Goal: Information Seeking & Learning: Check status

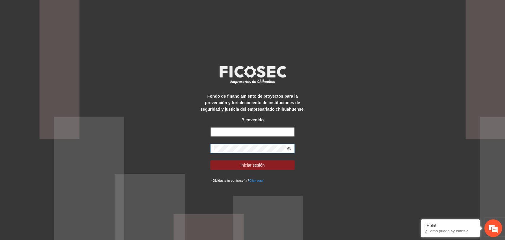
type input "**********"
drag, startPoint x: 289, startPoint y: 148, endPoint x: 282, endPoint y: 157, distance: 10.8
click at [289, 148] on icon "eye-invisible" at bounding box center [289, 149] width 4 height 4
click at [261, 168] on span "Iniciar sesión" at bounding box center [253, 165] width 24 height 7
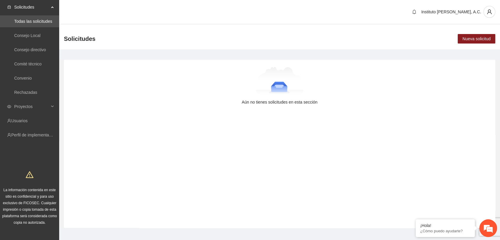
click at [46, 8] on span "Solicitudes" at bounding box center [31, 7] width 35 height 12
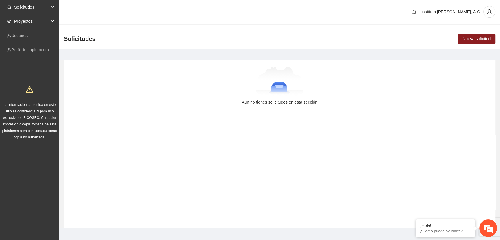
click at [35, 19] on span "Proyectos" at bounding box center [31, 21] width 35 height 12
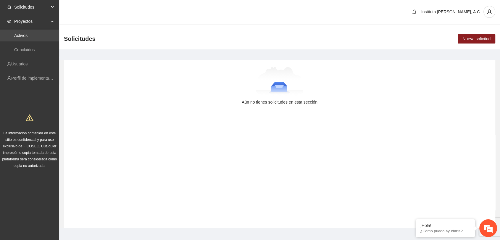
click at [28, 34] on link "Activos" at bounding box center [20, 35] width 13 height 5
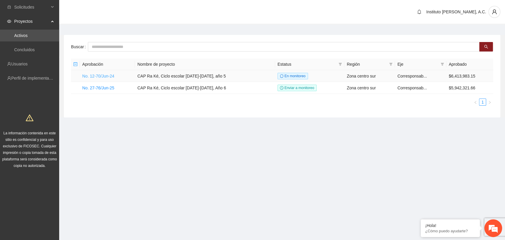
click at [104, 75] on link "No. 12-70/Jun-24" at bounding box center [98, 76] width 32 height 5
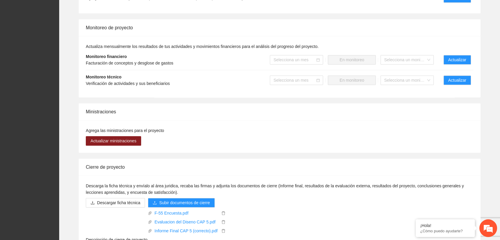
scroll to position [530, 0]
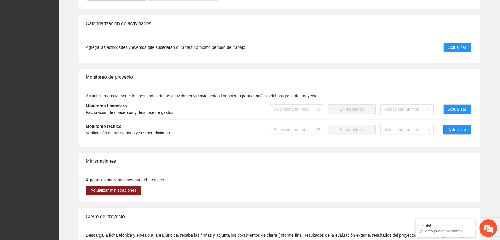
click at [454, 126] on span "Actualizar" at bounding box center [457, 129] width 18 height 7
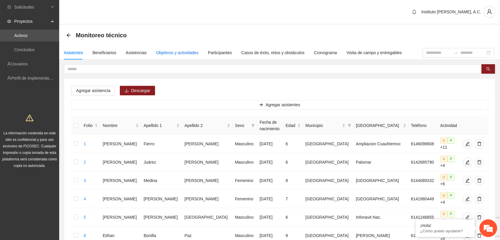
click at [175, 53] on div "Objetivos y actividades" at bounding box center [177, 52] width 42 height 7
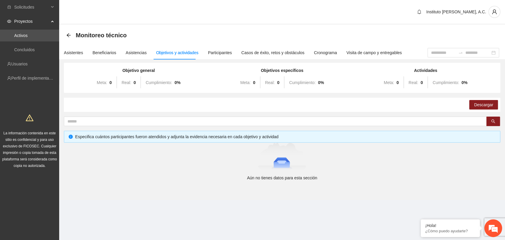
drag, startPoint x: 172, startPoint y: 115, endPoint x: 244, endPoint y: 111, distance: 71.7
click at [173, 115] on div "Objetivo general Meta: 0 Real: 0 Cumplimiento: 0 % Objetivos específicos Meta: …" at bounding box center [282, 122] width 437 height 118
click at [121, 124] on span at bounding box center [275, 121] width 423 height 9
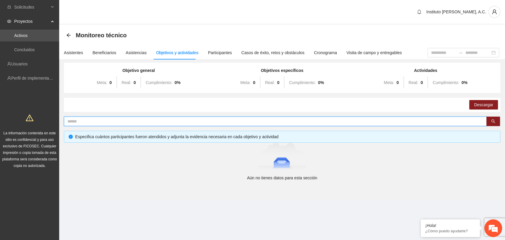
click at [120, 121] on input "text" at bounding box center [272, 121] width 411 height 7
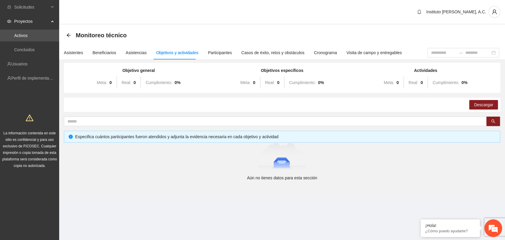
drag, startPoint x: 135, startPoint y: 140, endPoint x: 142, endPoint y: 139, distance: 7.0
click at [135, 141] on div "Especifica cuántos participantes fueron atendidos y adjunta la evidencia necesa…" at bounding box center [282, 137] width 437 height 12
click at [161, 136] on div "Especifica cuántos participantes fueron atendidos y adjunta la evidencia necesa…" at bounding box center [285, 137] width 421 height 7
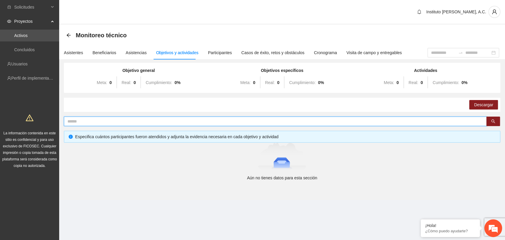
click at [146, 122] on input "text" at bounding box center [272, 121] width 411 height 7
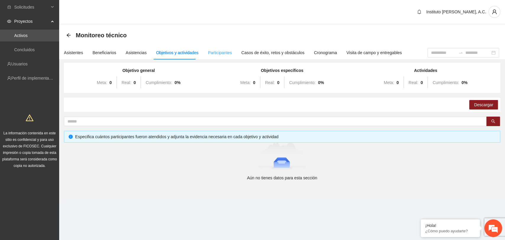
click at [216, 49] on div "Participantes" at bounding box center [220, 53] width 24 height 14
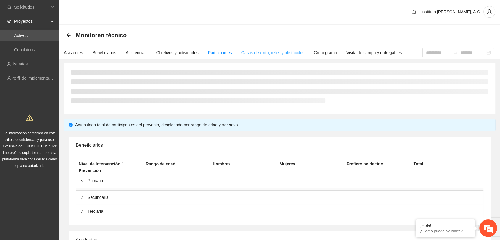
click at [246, 47] on div "Casos de éxito, retos y obstáculos" at bounding box center [273, 53] width 63 height 14
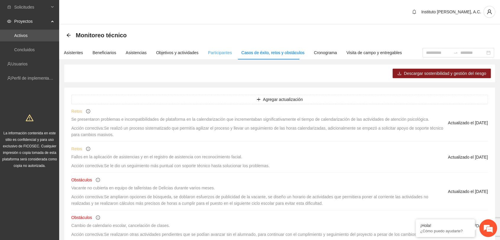
click at [209, 47] on div "Participantes" at bounding box center [220, 53] width 24 height 14
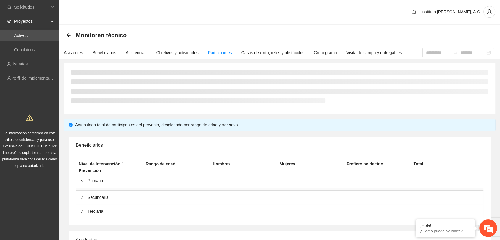
click at [40, 24] on span "Proyectos" at bounding box center [31, 21] width 35 height 12
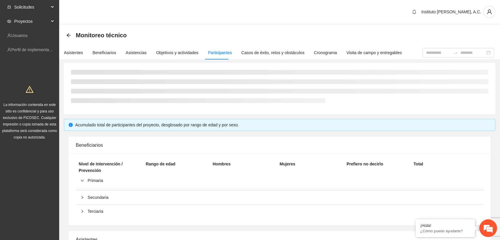
click at [41, 8] on span "Solicitudes" at bounding box center [31, 7] width 35 height 12
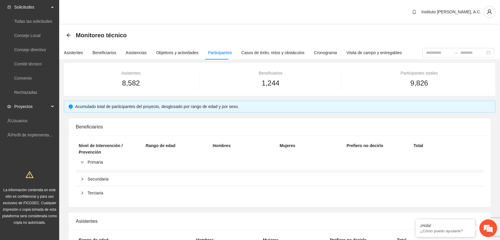
click at [41, 105] on span "Proyectos" at bounding box center [31, 107] width 35 height 12
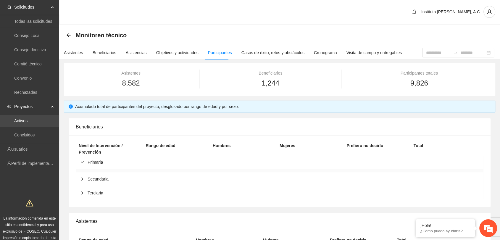
drag, startPoint x: 26, startPoint y: 123, endPoint x: 32, endPoint y: 120, distance: 6.6
click at [26, 123] on link "Activos" at bounding box center [20, 120] width 13 height 5
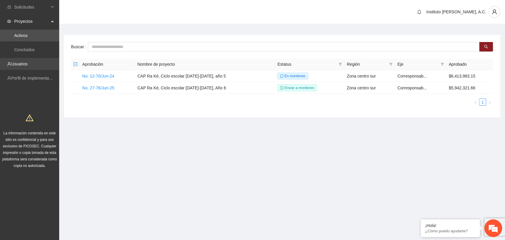
click at [28, 62] on link "Usuarios" at bounding box center [19, 64] width 16 height 5
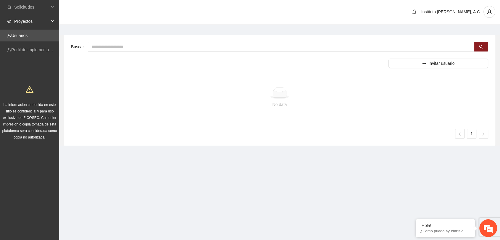
click at [29, 22] on span "Proyectos" at bounding box center [31, 21] width 35 height 12
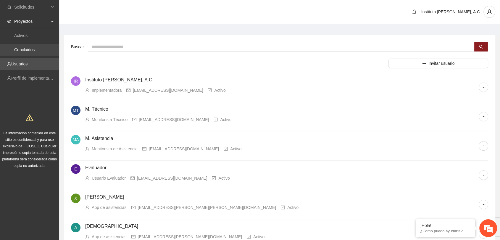
click at [33, 47] on link "Concluidos" at bounding box center [24, 49] width 20 height 5
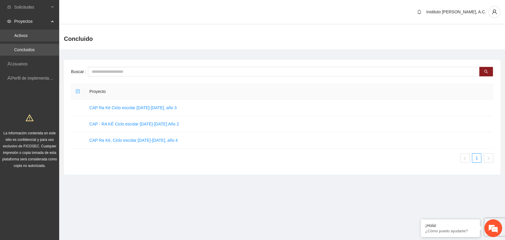
click at [25, 37] on link "Activos" at bounding box center [20, 35] width 13 height 5
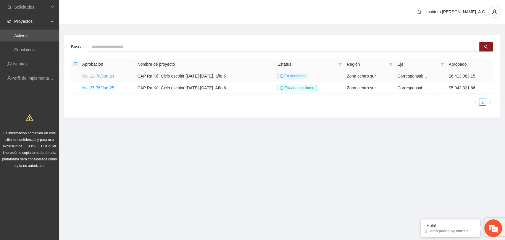
click at [105, 75] on link "No. 12-70/Jun-24" at bounding box center [98, 76] width 32 height 5
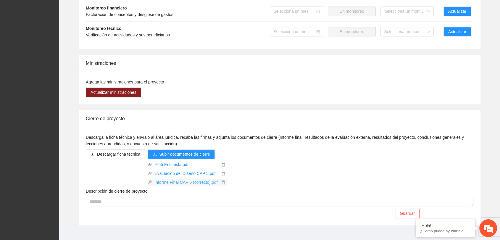
scroll to position [628, 0]
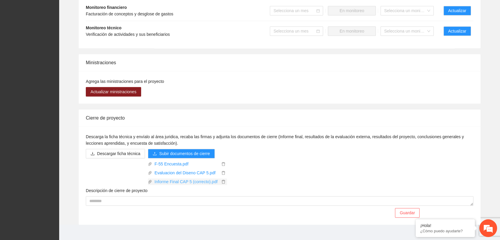
click at [205, 179] on link "Informe Final CAP 5 (correcto).pdf" at bounding box center [186, 182] width 68 height 7
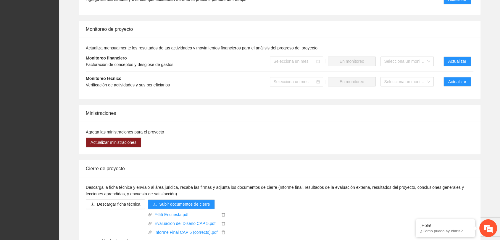
scroll to position [562, 0]
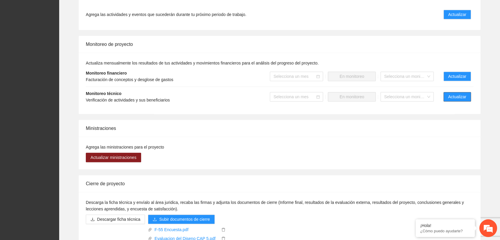
click at [458, 94] on span "Actualizar" at bounding box center [457, 97] width 18 height 7
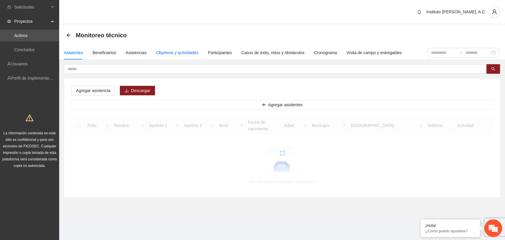
click at [175, 53] on div "Objetivos y actividades" at bounding box center [177, 52] width 42 height 7
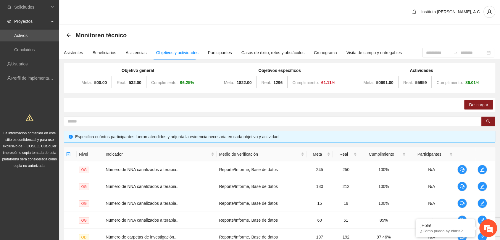
click at [261, 114] on div "Objetivo general Meta: 500.00 Real: 532.00 Cumplimiento: 96.25 % Objetivos espe…" at bounding box center [280, 205] width 432 height 284
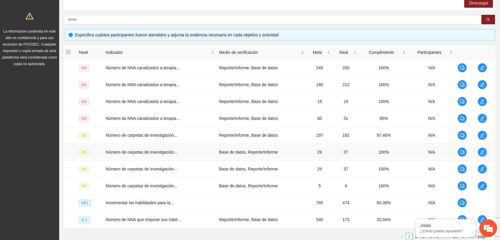
scroll to position [113, 0]
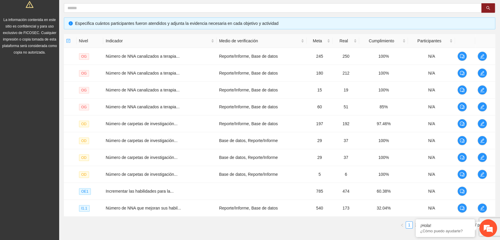
click at [284, 228] on ul "1 2 3 4 5 ••• 10 10 / page" at bounding box center [280, 224] width 432 height 7
click at [417, 219] on em at bounding box center [416, 220] width 6 height 6
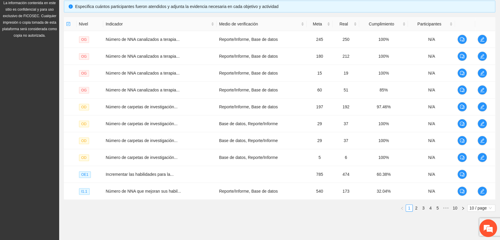
scroll to position [146, 0]
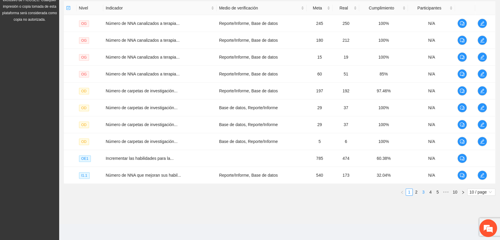
click at [425, 192] on link "3" at bounding box center [423, 192] width 7 height 7
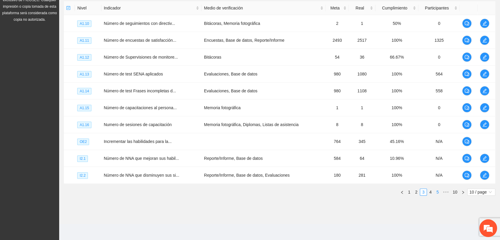
click at [436, 192] on link "5" at bounding box center [438, 192] width 7 height 7
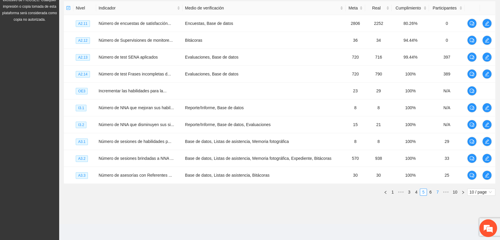
click at [438, 191] on link "7" at bounding box center [438, 192] width 7 height 7
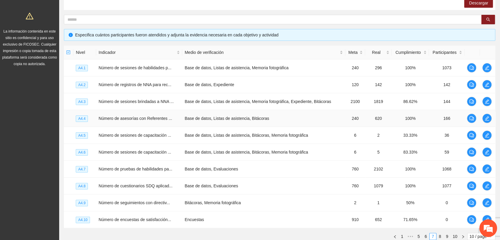
scroll to position [113, 0]
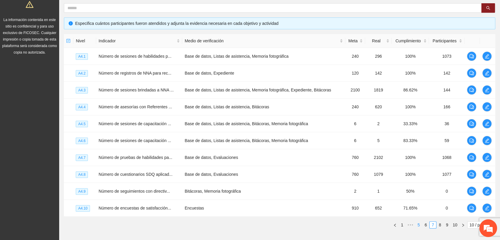
click at [419, 226] on link "5" at bounding box center [419, 225] width 7 height 7
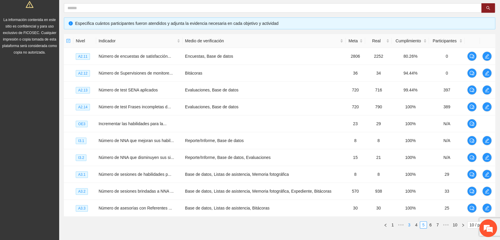
click at [407, 223] on link "3" at bounding box center [409, 225] width 7 height 7
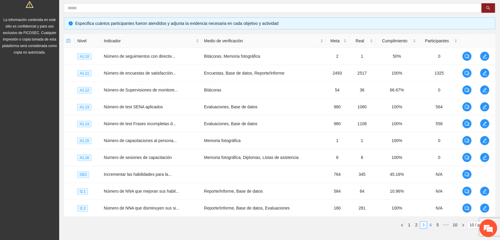
click at [431, 224] on link "4" at bounding box center [430, 225] width 7 height 7
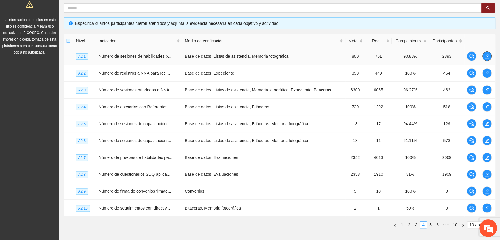
click at [486, 55] on icon "edit" at bounding box center [487, 56] width 4 height 4
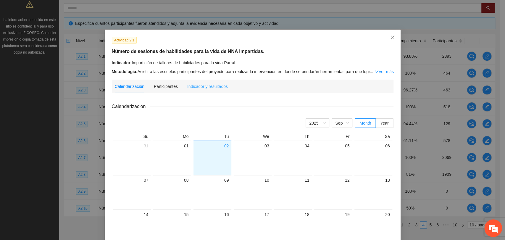
click at [195, 82] on div "Indicador y resultados" at bounding box center [207, 87] width 41 height 14
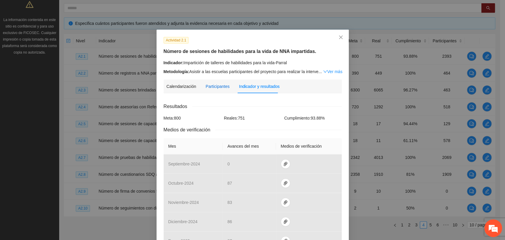
click at [216, 88] on div "Participantes" at bounding box center [218, 86] width 24 height 7
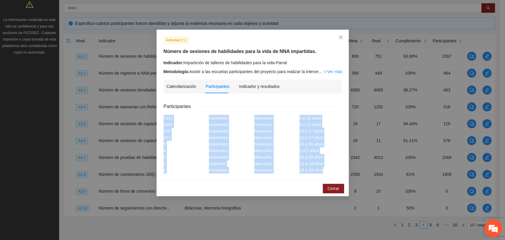
drag, startPoint x: 167, startPoint y: 126, endPoint x: 201, endPoint y: 181, distance: 64.6
click at [191, 184] on div "Actividad 2.1 Número de sesiones de habilidades para la vida de NNA impartidas.…" at bounding box center [253, 113] width 192 height 167
click at [222, 171] on div "Asistentes" at bounding box center [230, 170] width 45 height 7
drag, startPoint x: 161, startPoint y: 116, endPoint x: 183, endPoint y: 177, distance: 64.7
click at [182, 177] on div "Actividad 2.1 Número de sesiones de habilidades para la vida de NNA impartidas.…" at bounding box center [253, 105] width 192 height 151
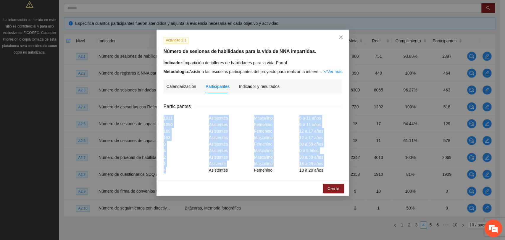
click at [200, 160] on div "1" at bounding box center [184, 163] width 45 height 7
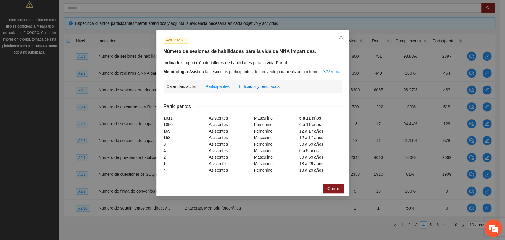
click at [253, 86] on div "Indicador y resultados" at bounding box center [259, 86] width 41 height 7
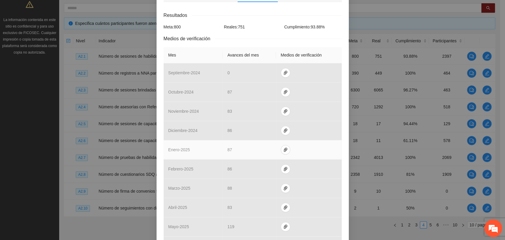
scroll to position [164, 0]
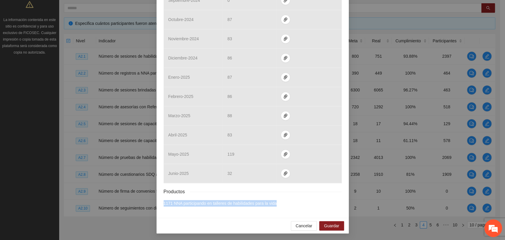
drag, startPoint x: 161, startPoint y: 203, endPoint x: 300, endPoint y: 206, distance: 139.2
click at [300, 206] on li "1171 NNA participando en talleres de habilidades para la vida" at bounding box center [253, 203] width 178 height 7
click at [240, 213] on div "Actividad 2.1 Número de sesiones de habilidades para la vida de NNA impartidas.…" at bounding box center [253, 42] width 192 height 352
click at [300, 223] on span "Cancelar" at bounding box center [304, 226] width 17 height 7
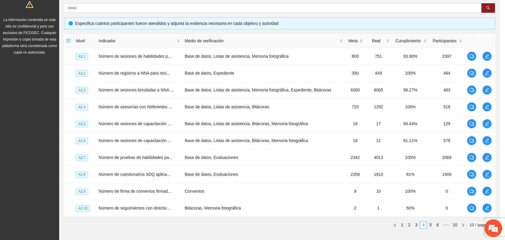
scroll to position [134, 0]
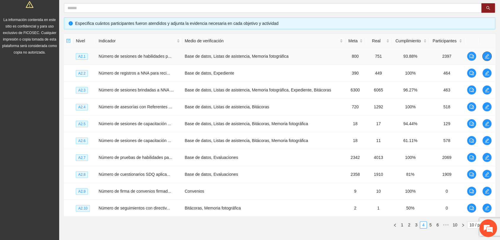
click at [487, 57] on icon "edit" at bounding box center [487, 56] width 4 height 4
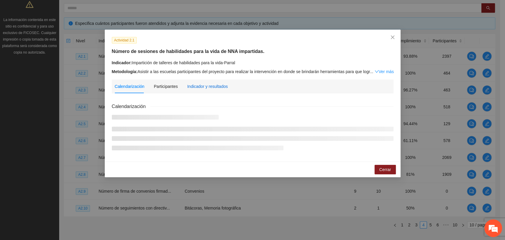
click at [216, 87] on div "Indicador y resultados" at bounding box center [207, 86] width 41 height 7
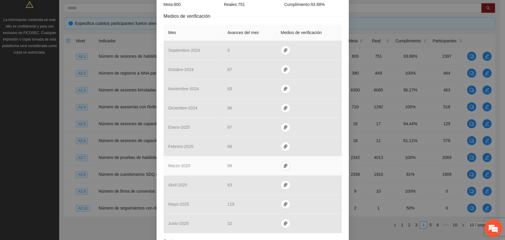
scroll to position [164, 0]
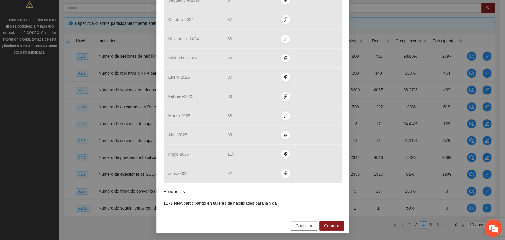
click at [300, 224] on span "Cancelar" at bounding box center [304, 226] width 17 height 7
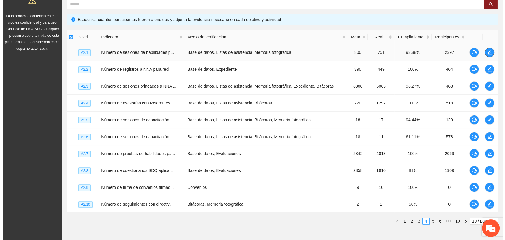
scroll to position [113, 0]
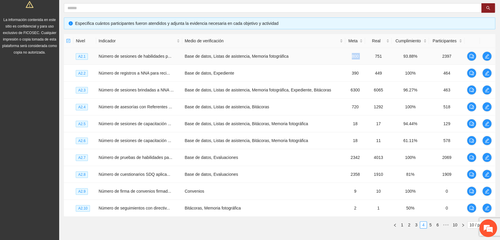
drag, startPoint x: 348, startPoint y: 57, endPoint x: 366, endPoint y: 63, distance: 19.6
click at [363, 58] on tr "A2.1 Número de sesiones de habilidades p... Base de datos, Listas de asistencia…" at bounding box center [280, 56] width 432 height 17
click at [440, 224] on link "6" at bounding box center [438, 225] width 7 height 7
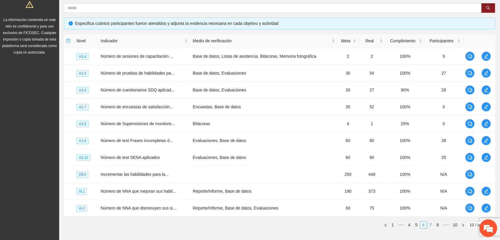
click at [429, 223] on link "7" at bounding box center [430, 225] width 7 height 7
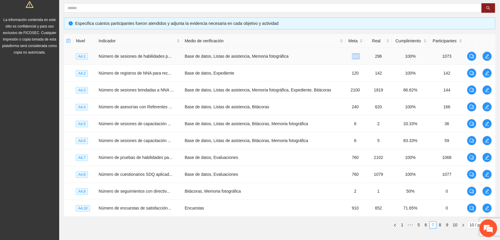
drag, startPoint x: 348, startPoint y: 56, endPoint x: 362, endPoint y: 56, distance: 14.2
click at [362, 56] on tr "A4.1 Número de sesiones de habilidades p... Base de datos, Listas de asistencia…" at bounding box center [280, 56] width 432 height 17
copy td "240"
click at [420, 223] on link "5" at bounding box center [419, 225] width 7 height 7
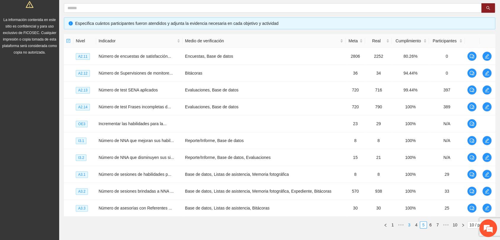
click at [409, 225] on link "3" at bounding box center [409, 225] width 7 height 7
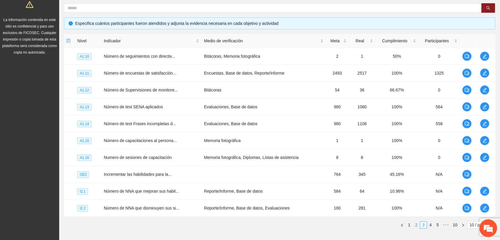
click at [414, 222] on link "2" at bounding box center [416, 225] width 7 height 7
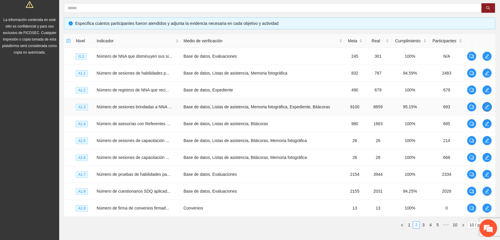
click at [486, 108] on icon "edit" at bounding box center [487, 107] width 5 height 5
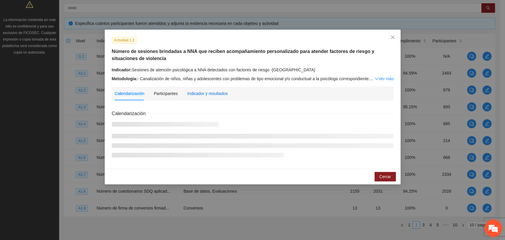
click at [199, 96] on div "Indicador y resultados" at bounding box center [207, 93] width 41 height 7
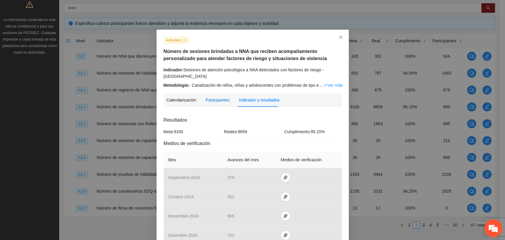
click at [212, 99] on div "Participantes" at bounding box center [218, 100] width 24 height 7
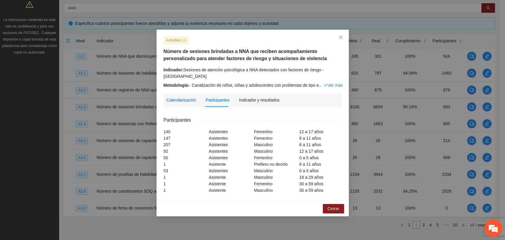
click at [176, 98] on div "Calendarización" at bounding box center [182, 100] width 30 height 7
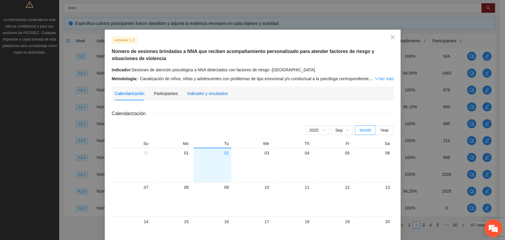
click at [208, 91] on div "Indicador y resultados" at bounding box center [207, 93] width 41 height 7
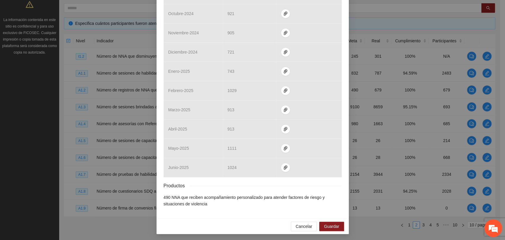
scroll to position [184, 0]
click at [296, 225] on span "Cancelar" at bounding box center [304, 226] width 17 height 7
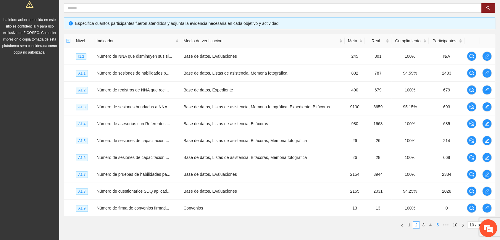
click at [439, 226] on link "5" at bounding box center [438, 225] width 7 height 7
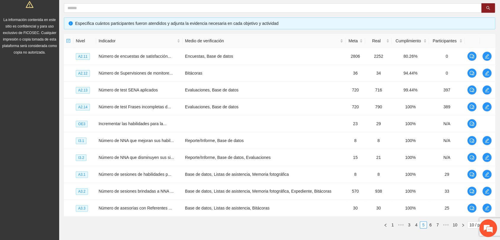
drag, startPoint x: 438, startPoint y: 224, endPoint x: 437, endPoint y: 221, distance: 4.0
click at [438, 224] on link "7" at bounding box center [438, 225] width 7 height 7
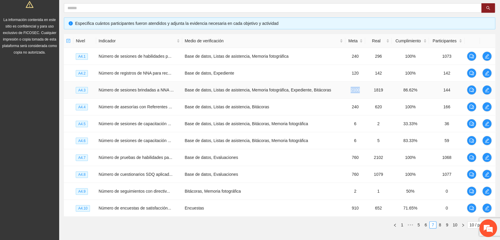
drag, startPoint x: 347, startPoint y: 90, endPoint x: 360, endPoint y: 90, distance: 13.0
click at [360, 90] on td "2100" at bounding box center [355, 90] width 20 height 17
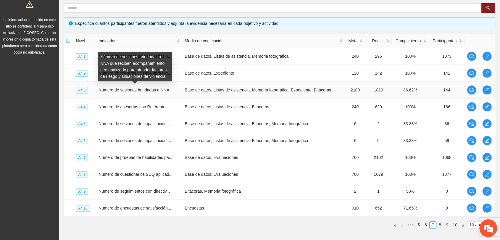
click at [164, 90] on span "Número de sesiones brindadas a NNA ..." at bounding box center [136, 90] width 75 height 5
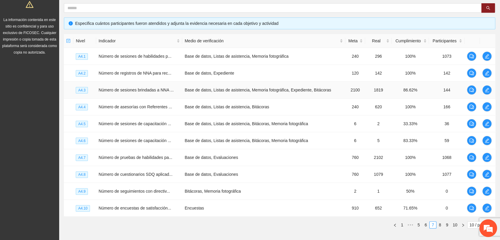
drag, startPoint x: 199, startPoint y: 93, endPoint x: 174, endPoint y: 88, distance: 25.1
click at [199, 92] on td "Base de datos, Listas de asistencia, Memoria fotográfica, Expediente, Bitácoras" at bounding box center [263, 90] width 163 height 17
drag, startPoint x: 345, startPoint y: 90, endPoint x: 359, endPoint y: 90, distance: 14.2
click at [359, 90] on td "2100" at bounding box center [355, 90] width 20 height 17
copy td "2100"
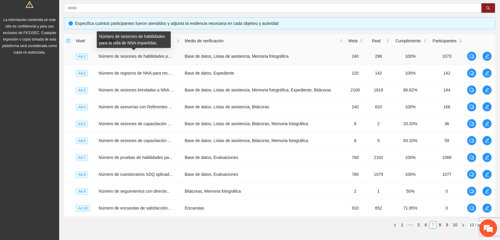
click at [126, 54] on span "Número de sesiones de habilidades p..." at bounding box center [135, 56] width 73 height 5
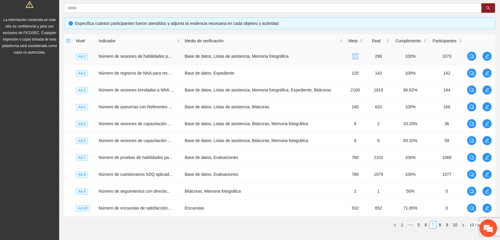
drag, startPoint x: 347, startPoint y: 55, endPoint x: 380, endPoint y: 152, distance: 102.5
click at [359, 56] on td "240" at bounding box center [355, 56] width 20 height 17
drag, startPoint x: 346, startPoint y: 107, endPoint x: 362, endPoint y: 107, distance: 16.0
click at [362, 107] on tr "A4.4 Número de asesorías con Referentes ... Base de datos, Listas de asistencia…" at bounding box center [280, 107] width 432 height 17
click at [351, 123] on td "6" at bounding box center [355, 123] width 20 height 17
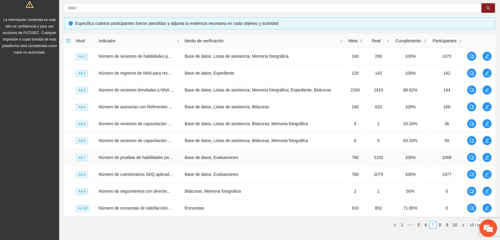
click at [277, 159] on td "Base de datos, Evaluaciones" at bounding box center [263, 157] width 163 height 17
click at [296, 185] on td "Bitácoras, Memoria fotográfica" at bounding box center [263, 191] width 163 height 17
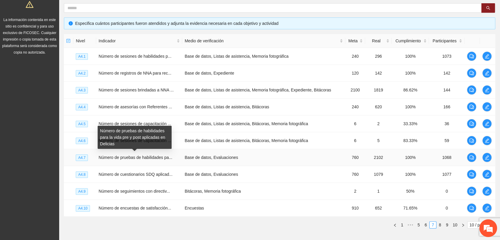
click at [143, 157] on span "Número de pruebas de habilidades pa..." at bounding box center [136, 157] width 74 height 5
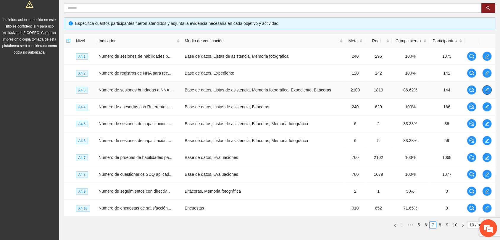
click at [486, 89] on icon "edit" at bounding box center [487, 90] width 5 height 5
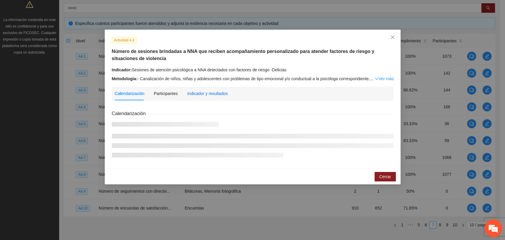
click at [195, 96] on div "Indicador y resultados" at bounding box center [207, 93] width 41 height 7
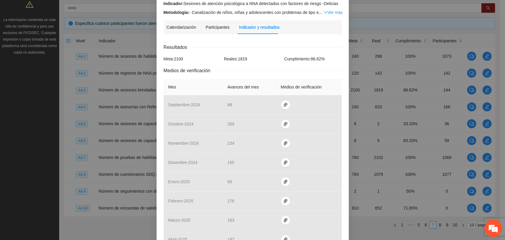
scroll to position [33, 0]
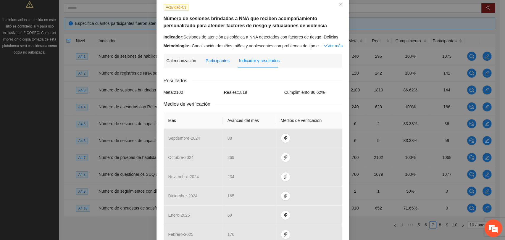
click at [216, 57] on div "Participantes" at bounding box center [218, 60] width 24 height 7
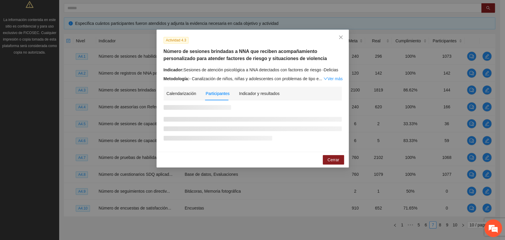
scroll to position [0, 0]
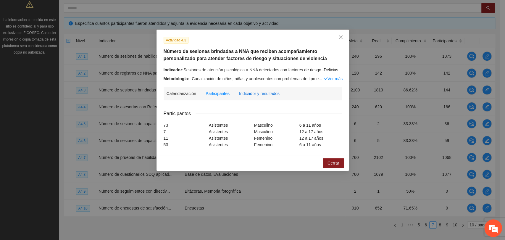
click at [247, 95] on div "Indicador y resultados" at bounding box center [259, 93] width 41 height 7
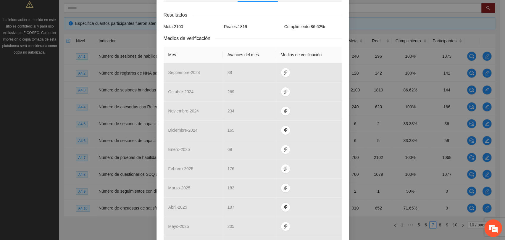
scroll to position [66, 0]
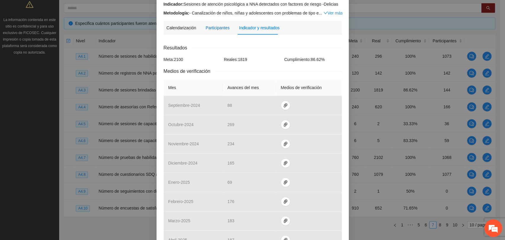
click at [210, 28] on div "Participantes" at bounding box center [218, 28] width 24 height 7
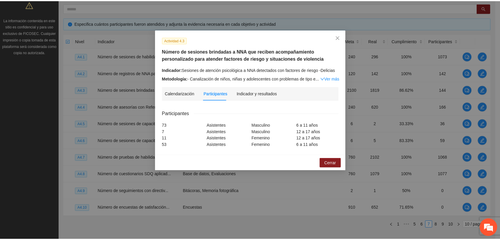
scroll to position [0, 0]
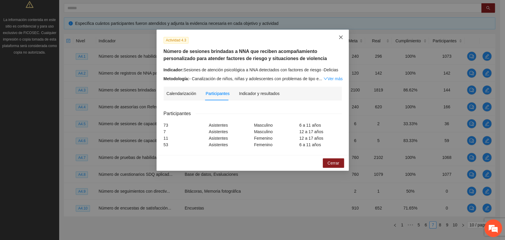
click at [342, 37] on icon "close" at bounding box center [341, 37] width 5 height 5
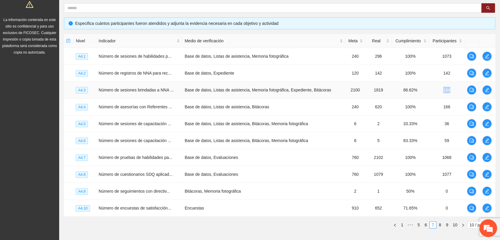
drag, startPoint x: 439, startPoint y: 88, endPoint x: 454, endPoint y: 92, distance: 15.6
click at [454, 92] on td "144" at bounding box center [447, 90] width 36 height 17
copy td "144"
click at [184, 92] on td "Base de datos, Listas de asistencia, Memoria fotográfica, Expediente, Bitácoras" at bounding box center [263, 90] width 163 height 17
click at [145, 88] on span "Número de sesiones brindadas a NNA ..." at bounding box center [136, 90] width 75 height 5
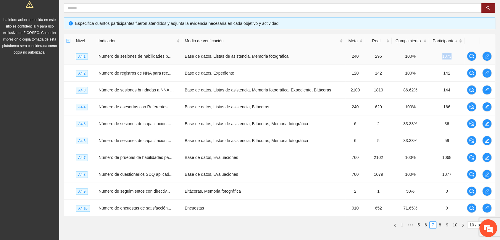
drag, startPoint x: 441, startPoint y: 55, endPoint x: 454, endPoint y: 57, distance: 13.3
click at [454, 57] on td "1073" at bounding box center [447, 56] width 36 height 17
copy td "1073"
click at [439, 225] on link "8" at bounding box center [440, 225] width 7 height 7
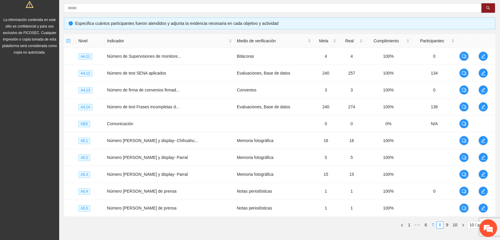
click at [433, 223] on link "7" at bounding box center [433, 225] width 7 height 7
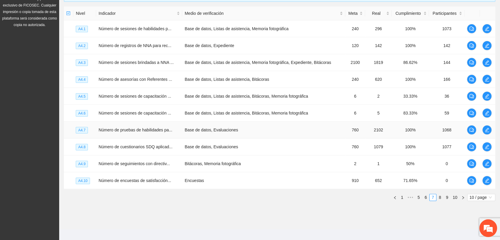
scroll to position [146, 0]
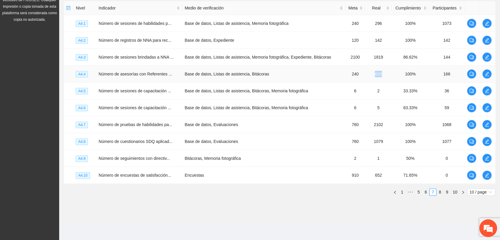
drag, startPoint x: 372, startPoint y: 74, endPoint x: 383, endPoint y: 74, distance: 11.8
click at [383, 74] on td "620" at bounding box center [378, 74] width 27 height 17
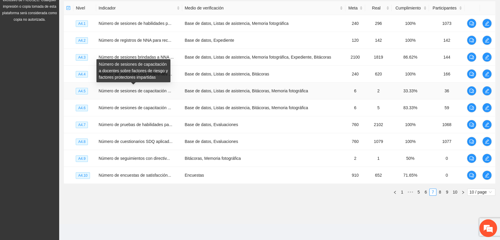
click at [123, 91] on span "Número de sesiones de capacitación ..." at bounding box center [135, 91] width 73 height 5
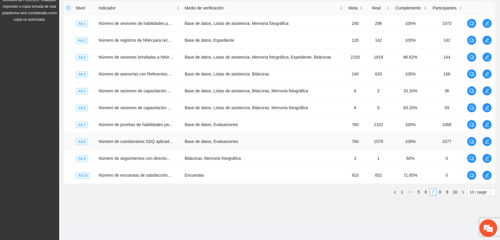
click at [149, 133] on td "Número de cuestionarios SDQ aplicad..." at bounding box center [139, 141] width 86 height 17
click at [154, 114] on td "Número de sesiones de capacitación ..." at bounding box center [139, 107] width 86 height 17
drag, startPoint x: 441, startPoint y: 73, endPoint x: 453, endPoint y: 74, distance: 12.8
click at [453, 74] on td "166" at bounding box center [447, 74] width 36 height 17
copy td "166"
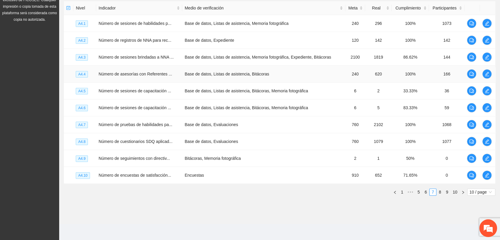
click at [335, 77] on td "Base de datos, Listas de asistencia, Bitácoras" at bounding box center [263, 74] width 163 height 17
click at [195, 67] on td "Base de datos, Listas de asistencia, Bitácoras" at bounding box center [263, 74] width 163 height 17
drag, startPoint x: 443, startPoint y: 108, endPoint x: 449, endPoint y: 108, distance: 6.5
click at [449, 108] on td "59" at bounding box center [447, 107] width 36 height 17
copy td "59"
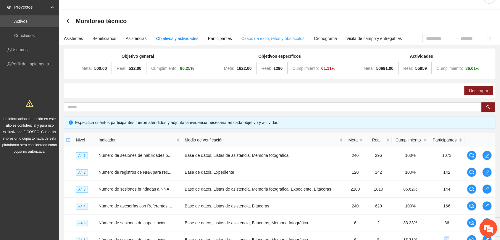
scroll to position [0, 0]
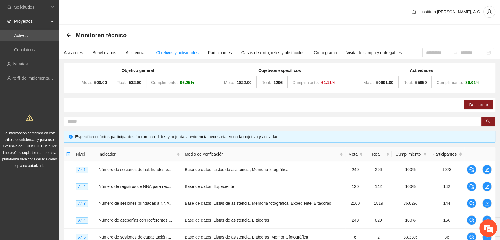
click at [164, 56] on div "Objetivos y actividades" at bounding box center [177, 53] width 42 height 14
click at [47, 5] on span "Solicitudes" at bounding box center [31, 7] width 35 height 12
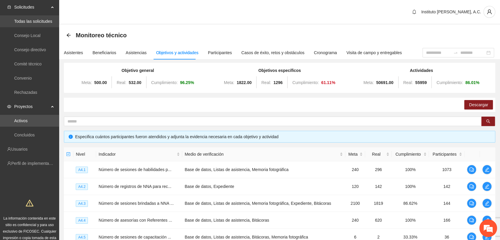
click at [44, 22] on link "Todas las solicitudes" at bounding box center [33, 21] width 38 height 5
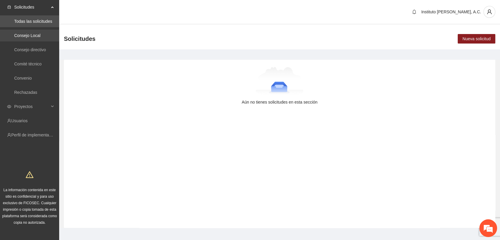
click at [38, 33] on link "Consejo Local" at bounding box center [27, 35] width 26 height 5
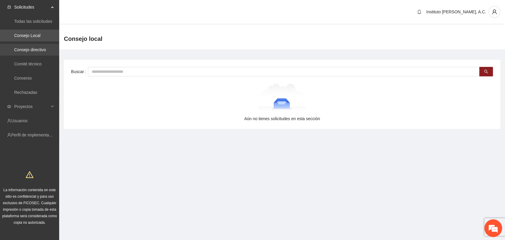
click at [35, 50] on link "Consejo directivo" at bounding box center [30, 49] width 32 height 5
click at [36, 65] on link "Comité técnico" at bounding box center [28, 64] width 28 height 5
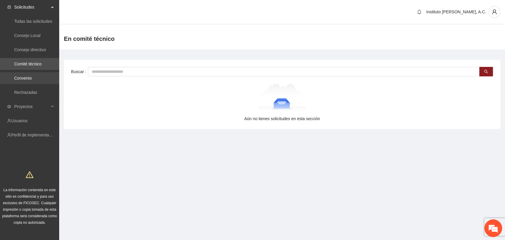
click at [29, 77] on link "Convenio" at bounding box center [22, 78] width 17 height 5
click at [26, 95] on link "Rechazadas" at bounding box center [25, 92] width 23 height 5
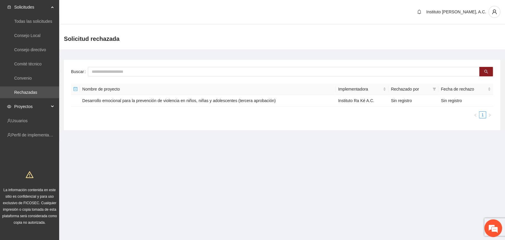
click at [46, 102] on span "Proyectos" at bounding box center [31, 107] width 35 height 12
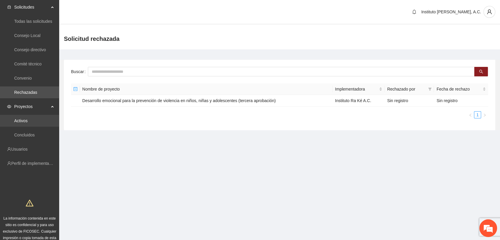
click at [27, 119] on link "Activos" at bounding box center [20, 120] width 13 height 5
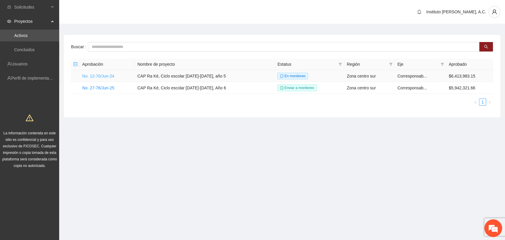
click at [110, 75] on link "No. 12-70/Jun-24" at bounding box center [98, 76] width 32 height 5
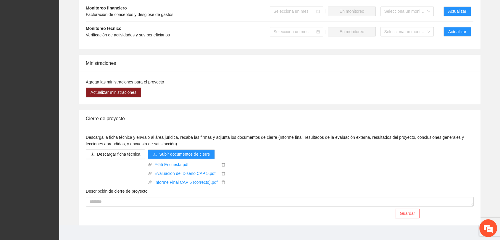
scroll to position [628, 0]
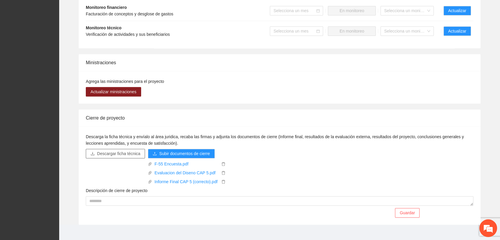
click at [131, 150] on span "Descargar ficha técnica" at bounding box center [118, 153] width 43 height 7
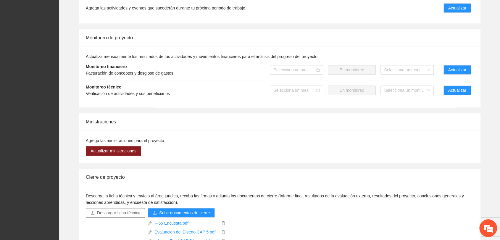
scroll to position [530, 0]
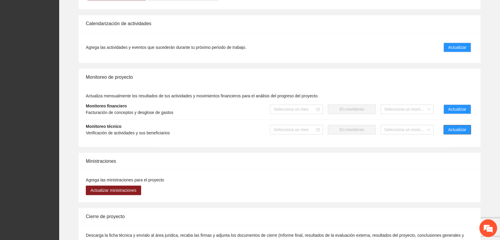
click at [451, 126] on span "Actualizar" at bounding box center [457, 129] width 18 height 7
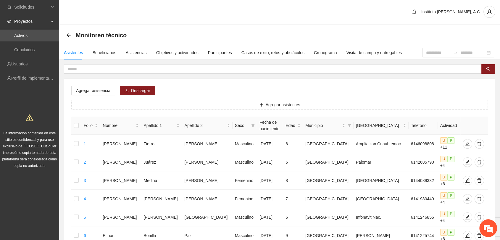
click at [177, 49] on div "Objetivos y actividades" at bounding box center [177, 52] width 42 height 7
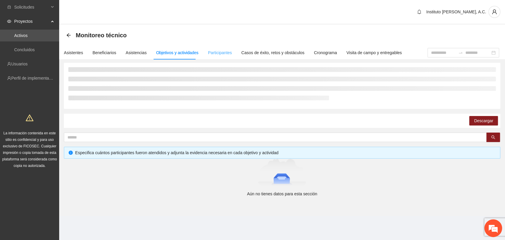
click at [211, 48] on div "Participantes" at bounding box center [220, 53] width 24 height 14
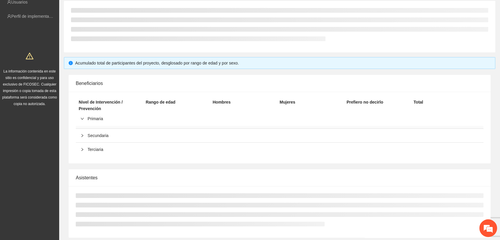
scroll to position [94, 0]
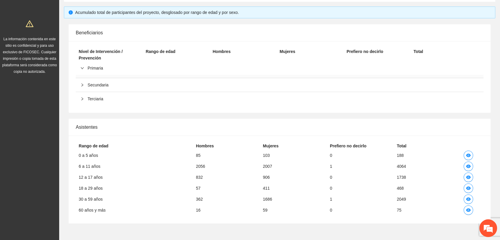
click at [205, 109] on div "Asistentes 8,582 Beneficiarios 1,244 Participantes totales 9,826 Acumulado tota…" at bounding box center [280, 96] width 432 height 255
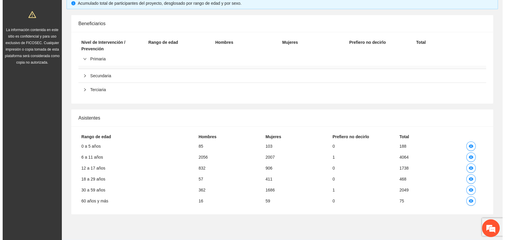
scroll to position [112, 0]
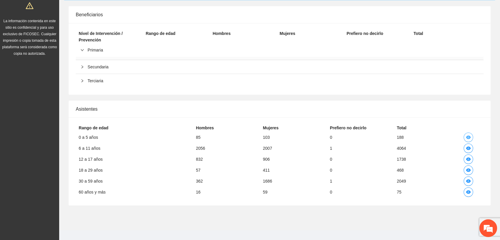
click at [468, 136] on icon "eye" at bounding box center [469, 138] width 5 height 4
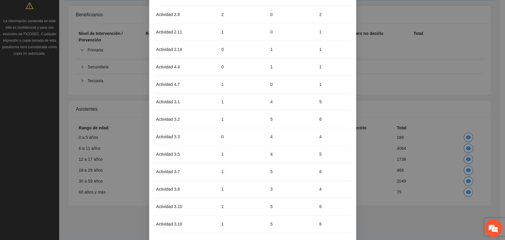
scroll to position [348, 0]
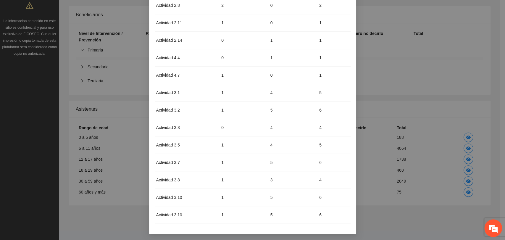
click at [399, 211] on div "Asistentes de 0-5 Actividad Hombres Mujeres Total Actividad 1.1 70 88 158 Activ…" at bounding box center [252, 120] width 505 height 240
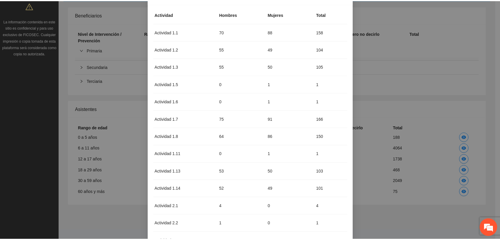
scroll to position [0, 0]
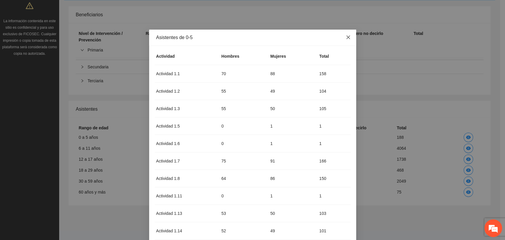
click at [349, 38] on span "Close" at bounding box center [348, 38] width 16 height 16
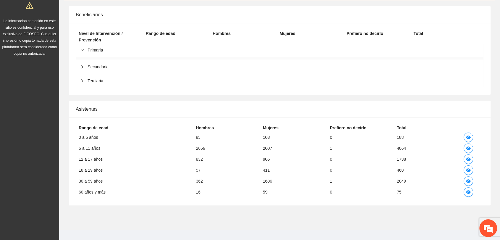
click at [366, 203] on div "Asistentes 8,582 Beneficiarios 1,244 Participantes totales 9,826 Acumulado tota…" at bounding box center [279, 81] width 441 height 259
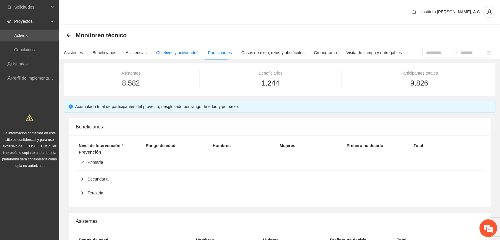
click at [187, 52] on div "Objetivos y actividades" at bounding box center [177, 52] width 42 height 7
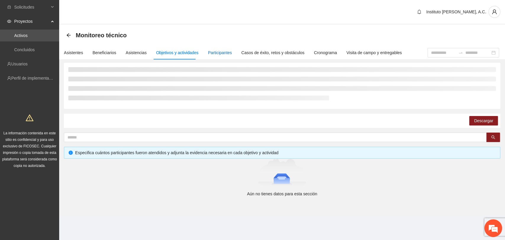
click at [226, 53] on div "Participantes" at bounding box center [220, 52] width 24 height 7
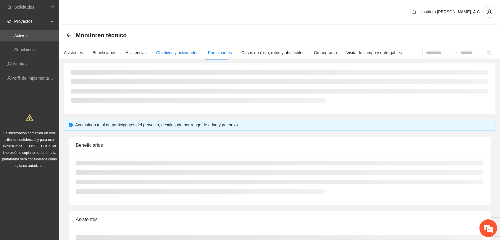
click at [185, 54] on div "Objetivos y actividades" at bounding box center [177, 52] width 42 height 7
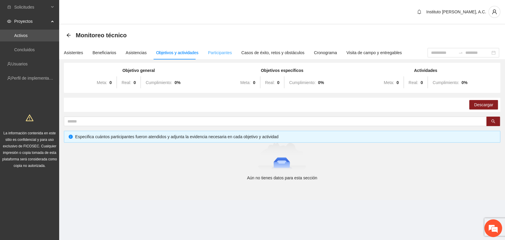
click at [220, 49] on div "Participantes" at bounding box center [220, 53] width 24 height 14
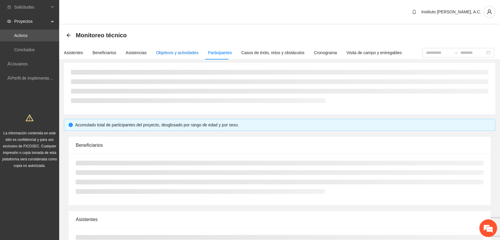
click at [180, 53] on div "Objetivos y actividades" at bounding box center [177, 52] width 42 height 7
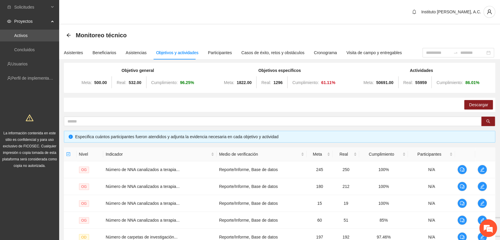
click at [254, 112] on div "Objetivo general Meta: 500.00 Real: 532.00 Cumplimiento: 96.25 % Objetivos espe…" at bounding box center [280, 205] width 432 height 284
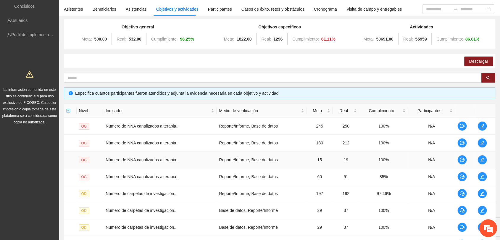
scroll to position [99, 0]
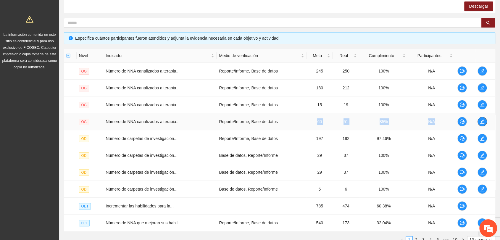
drag, startPoint x: 315, startPoint y: 123, endPoint x: 478, endPoint y: 121, distance: 162.5
click at [478, 121] on tr "OG Número de NNA canalizados a terapia... Reporte/Informe, Base de datos 60 51 …" at bounding box center [280, 121] width 432 height 17
click at [324, 120] on td "60" at bounding box center [320, 121] width 26 height 17
drag, startPoint x: 311, startPoint y: 120, endPoint x: 325, endPoint y: 122, distance: 14.6
click at [325, 122] on td "60" at bounding box center [320, 121] width 26 height 17
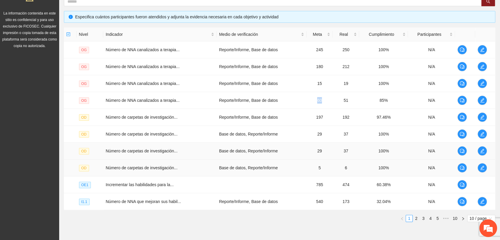
scroll to position [131, 0]
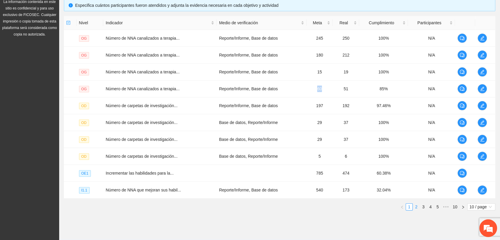
click at [415, 204] on link "2" at bounding box center [416, 207] width 7 height 7
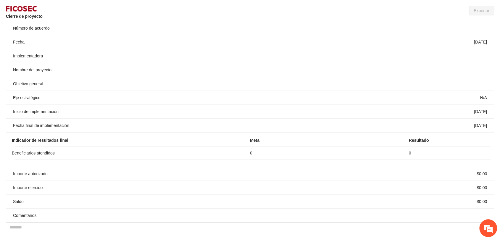
click at [33, 55] on span "Implementadora" at bounding box center [28, 56] width 30 height 7
